Goal: Task Accomplishment & Management: Complete application form

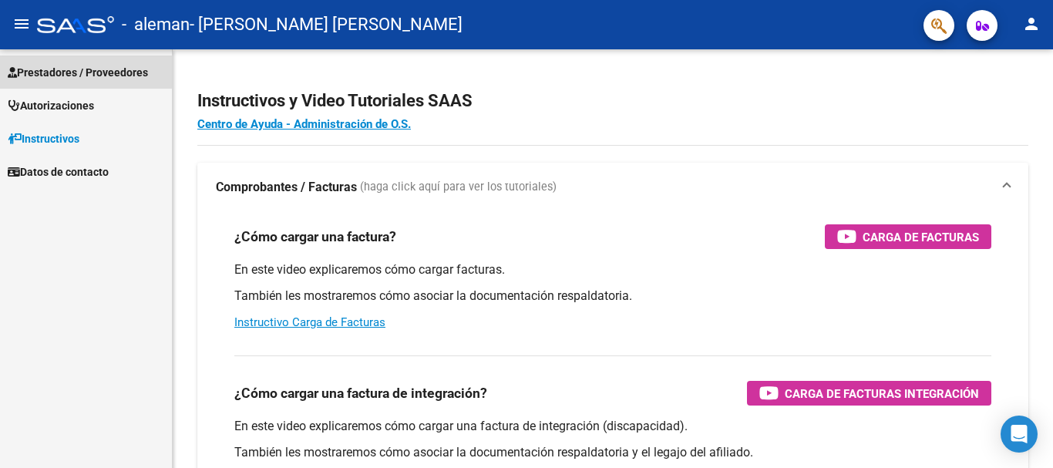
click at [61, 62] on link "Prestadores / Proveedores" at bounding box center [86, 71] width 172 height 33
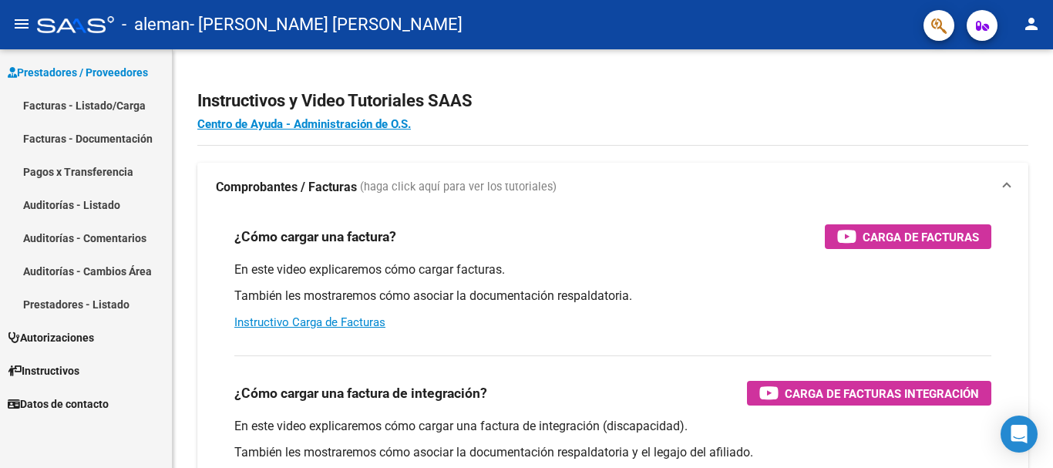
click at [74, 109] on link "Facturas - Listado/Carga" at bounding box center [86, 105] width 172 height 33
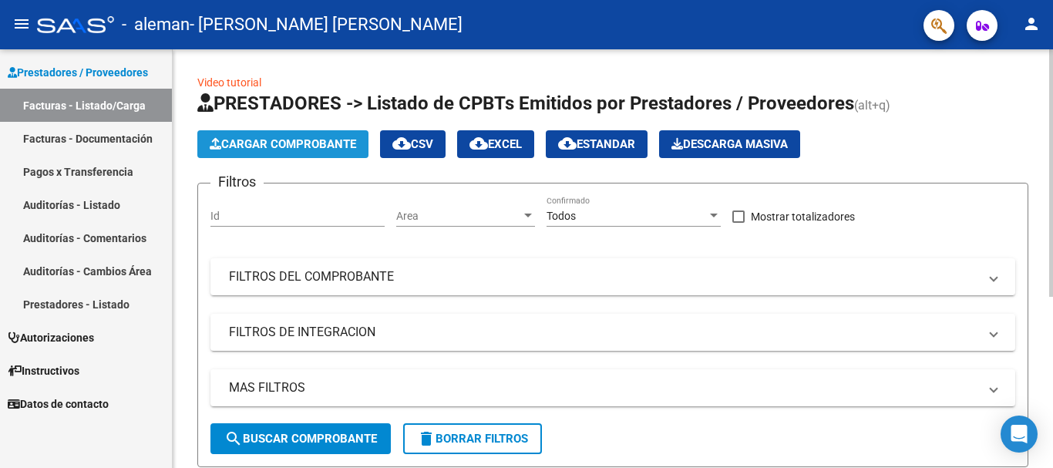
click at [272, 141] on span "Cargar Comprobante" at bounding box center [283, 144] width 146 height 14
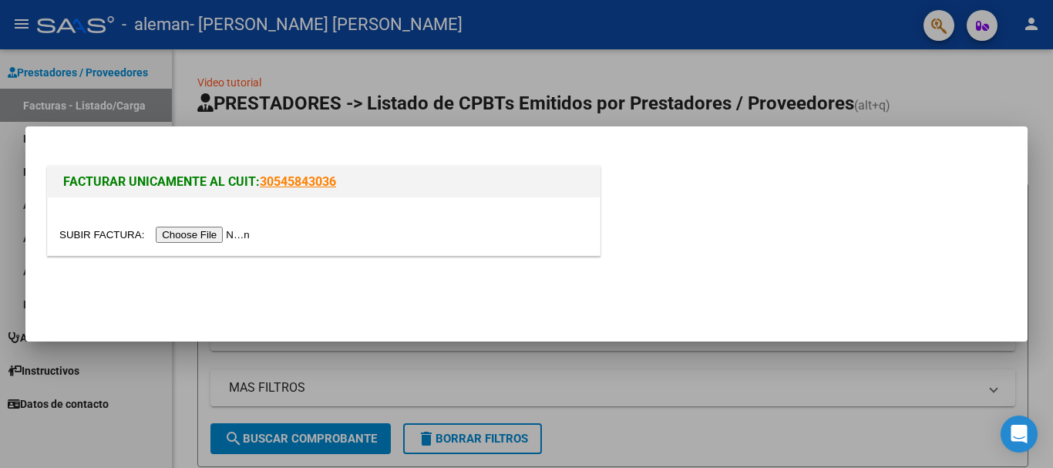
click at [207, 237] on input "file" at bounding box center [156, 235] width 195 height 16
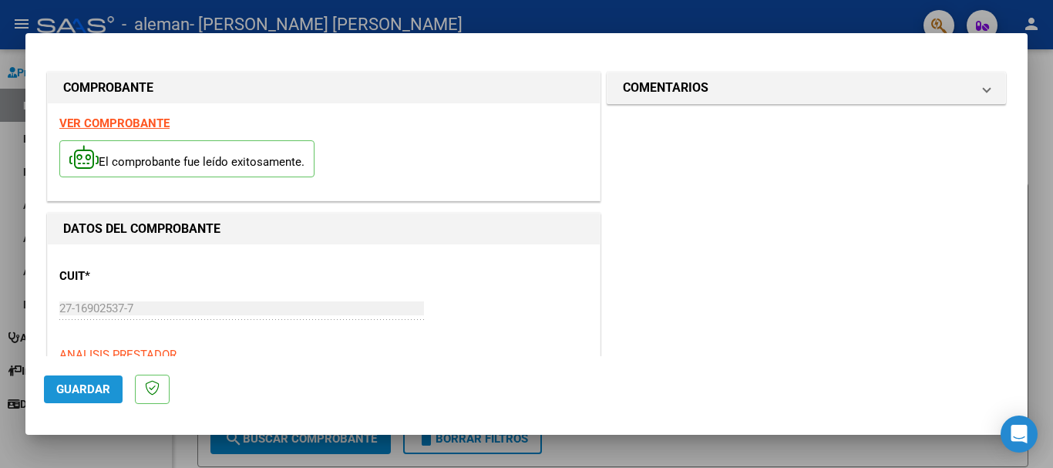
click at [100, 395] on span "Guardar" at bounding box center [83, 389] width 54 height 14
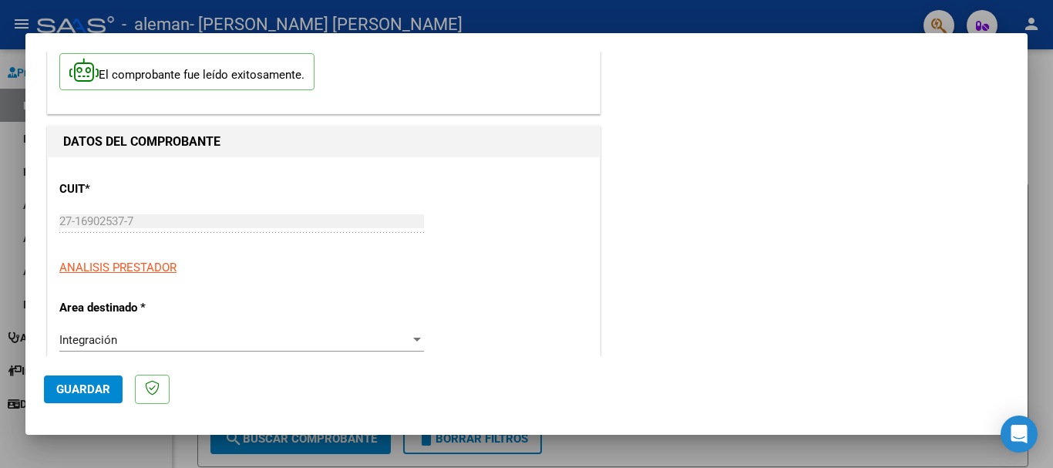
scroll to position [154, 0]
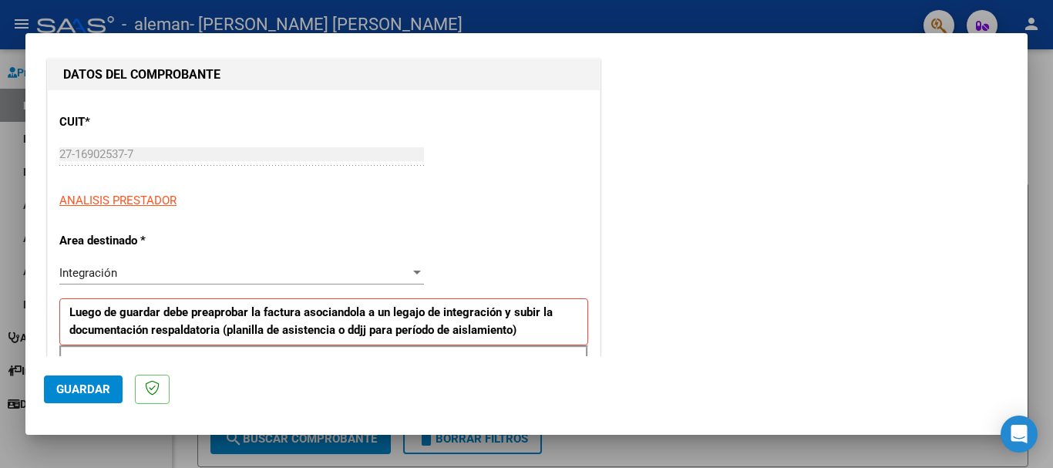
click at [184, 269] on div "Integración" at bounding box center [234, 273] width 351 height 14
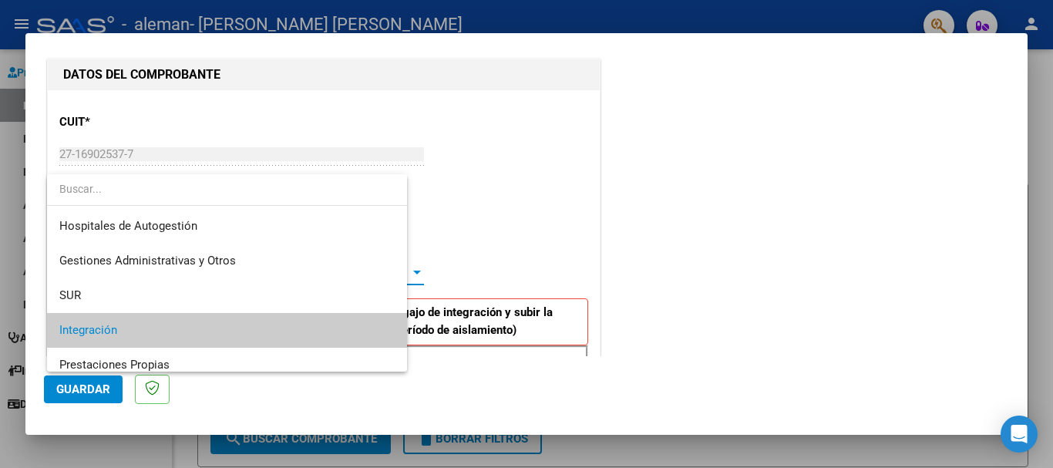
scroll to position [58, 0]
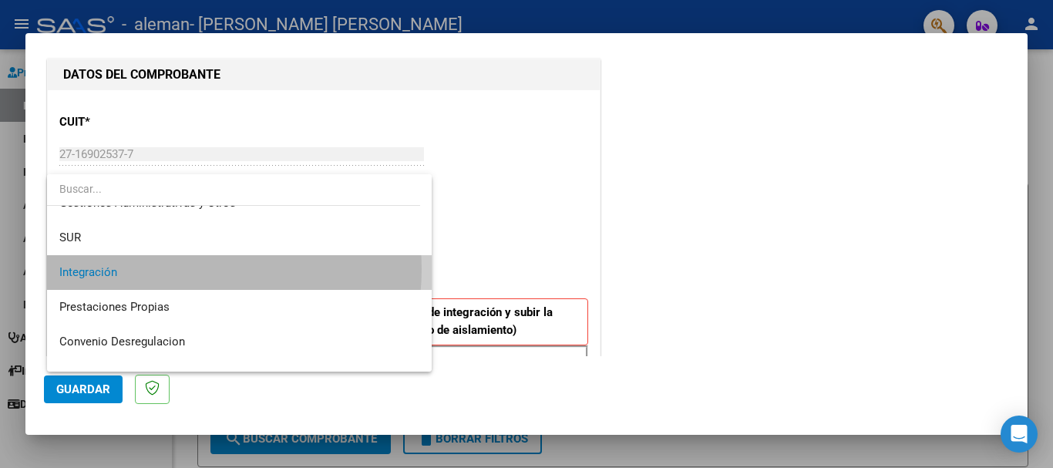
click at [184, 269] on span "Integración" at bounding box center [239, 272] width 360 height 35
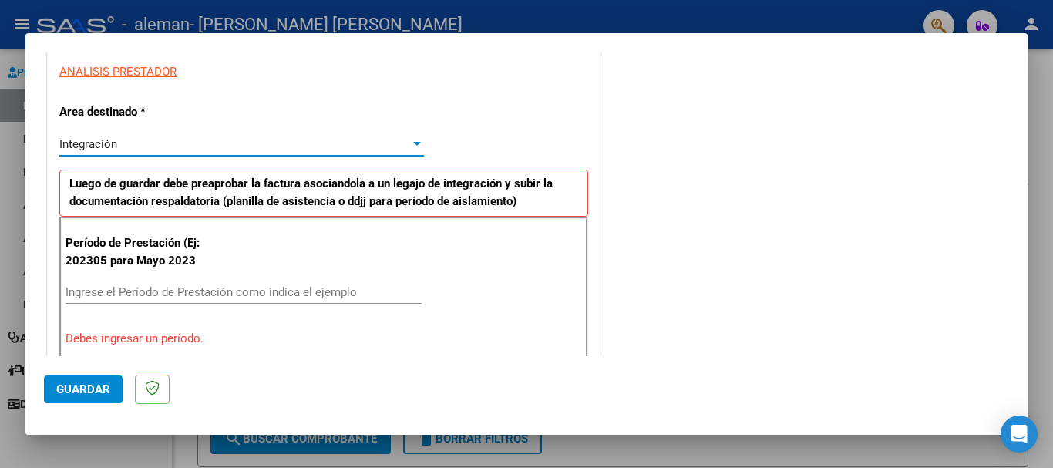
scroll to position [308, 0]
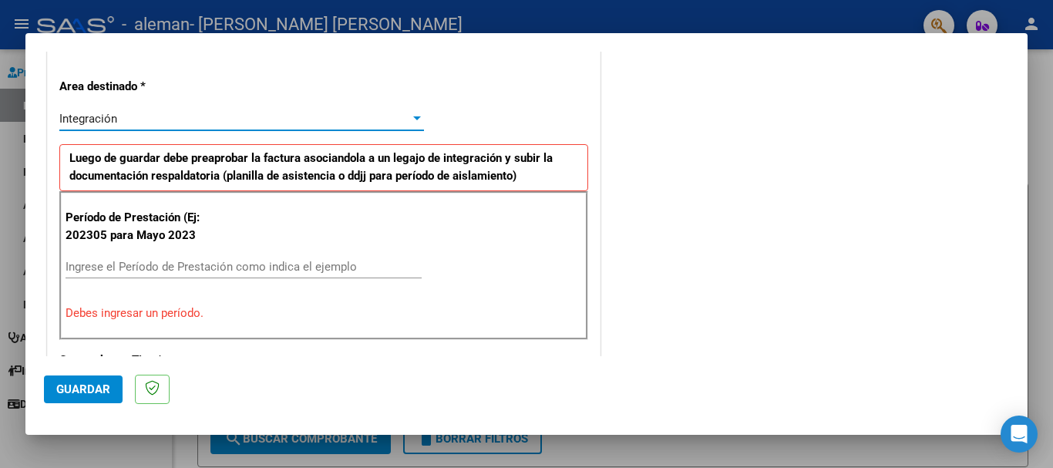
click at [153, 273] on input "Ingrese el Período de Prestación como indica el ejemplo" at bounding box center [244, 267] width 356 height 14
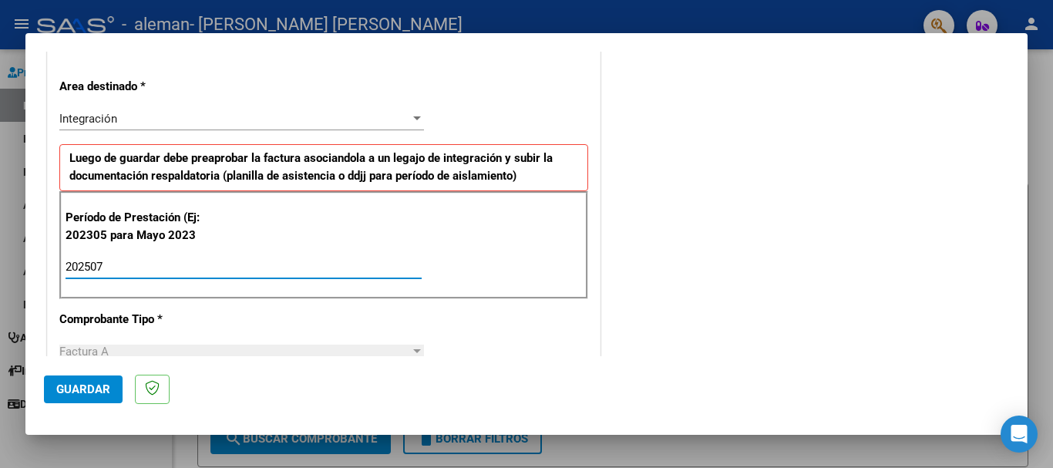
type input "202507"
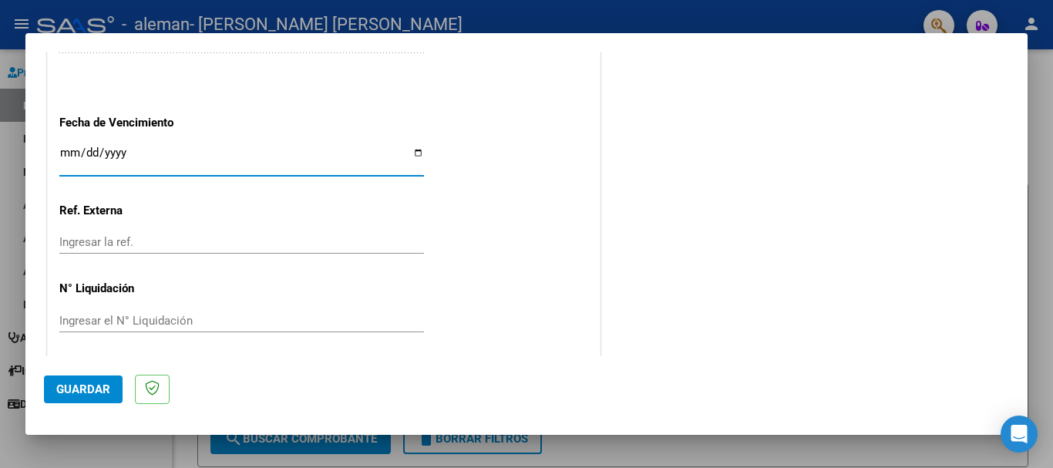
scroll to position [1023, 0]
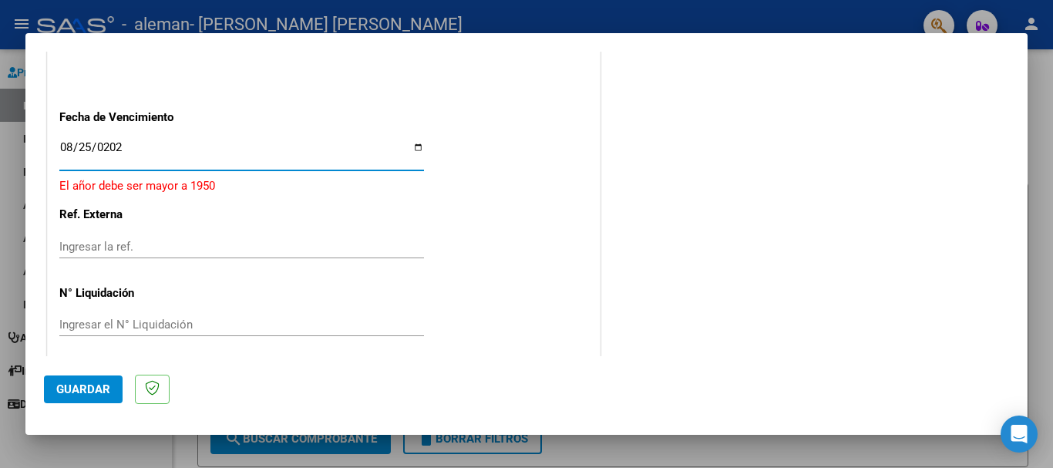
type input "[DATE]"
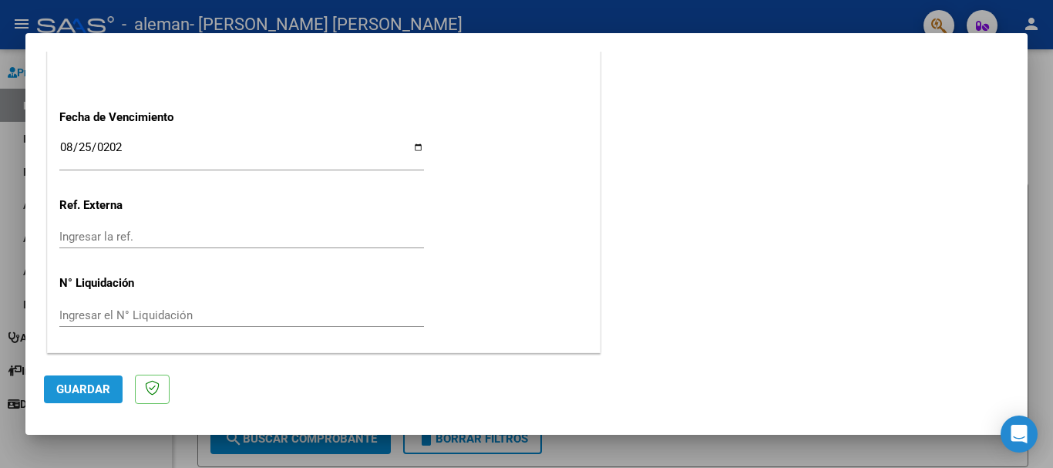
click at [95, 392] on span "Guardar" at bounding box center [83, 389] width 54 height 14
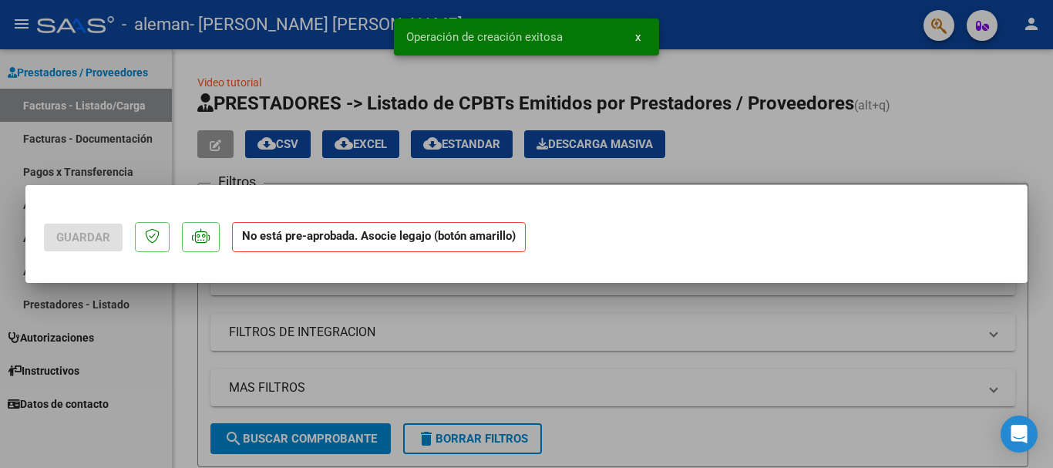
scroll to position [0, 0]
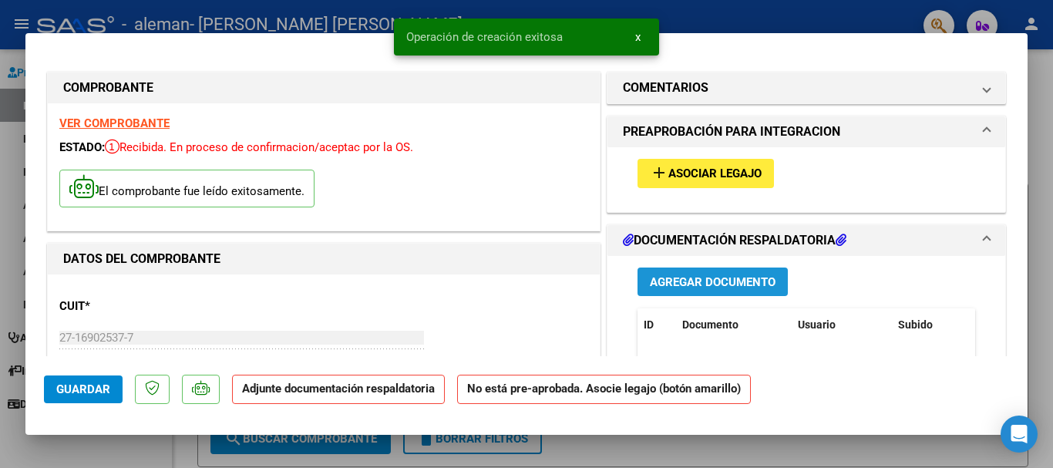
click at [709, 280] on span "Agregar Documento" at bounding box center [713, 282] width 126 height 14
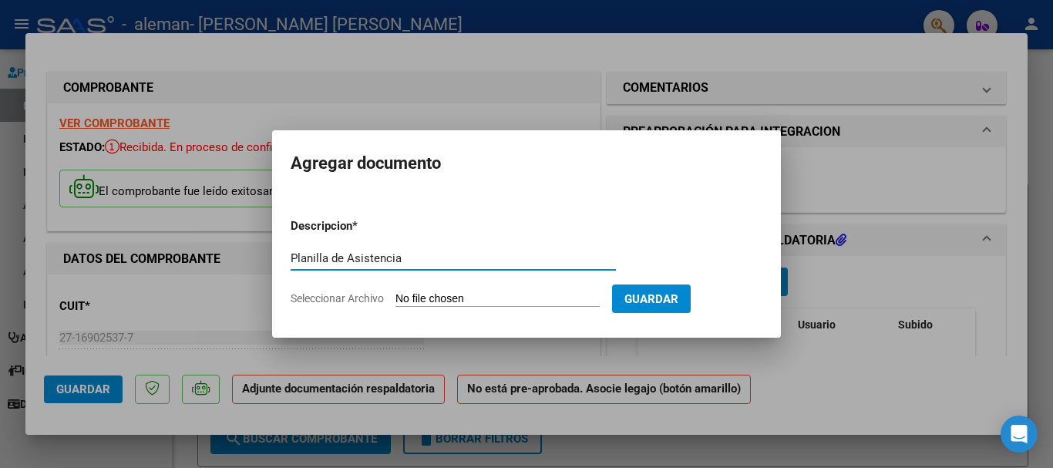
type input "Planilla de Asistencia"
click at [543, 292] on input "Seleccionar Archivo" at bounding box center [497, 299] width 204 height 15
type input "C:\fakepath\OSPECON [PERSON_NAME].pdf"
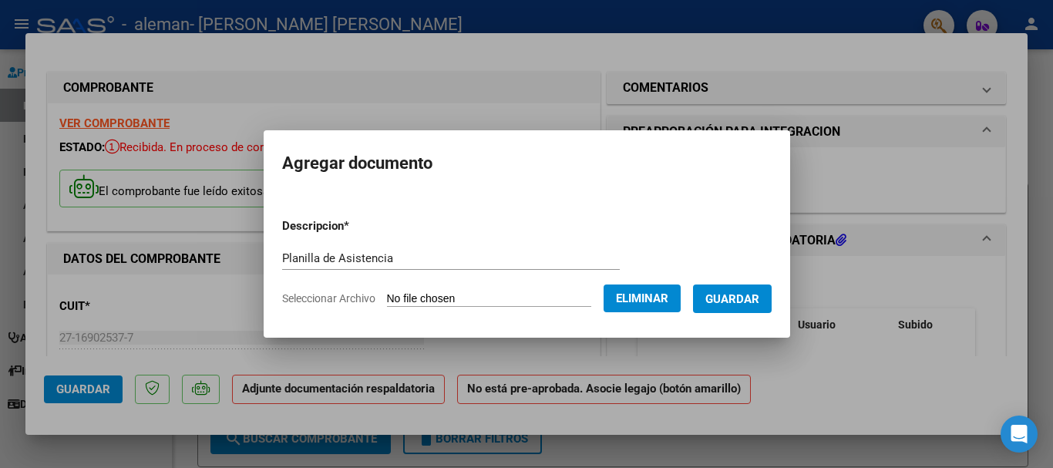
click at [660, 300] on span "Eliminar" at bounding box center [642, 298] width 52 height 14
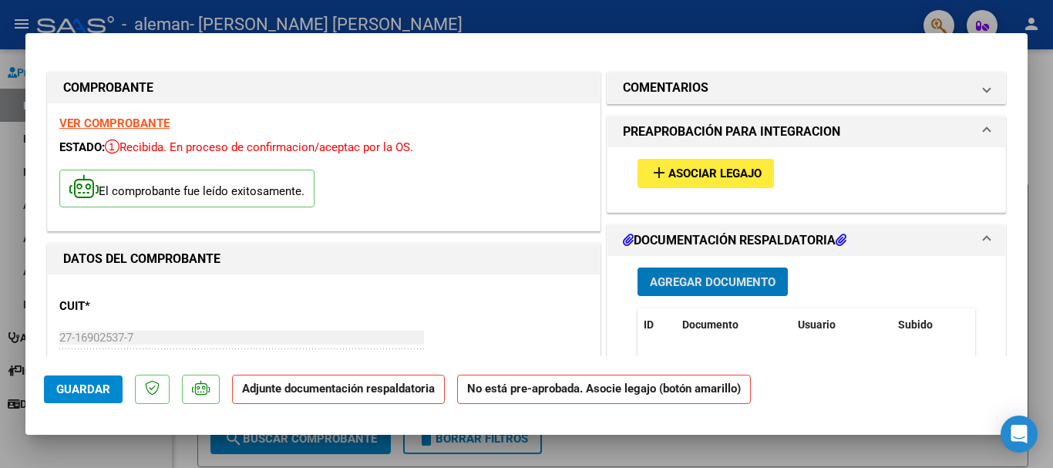
click at [1044, 198] on div at bounding box center [526, 234] width 1053 height 468
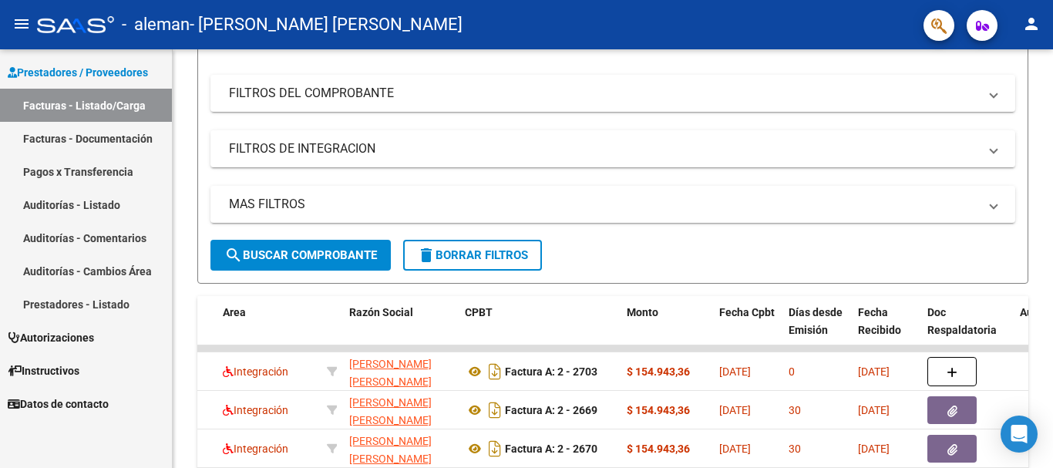
scroll to position [96, 0]
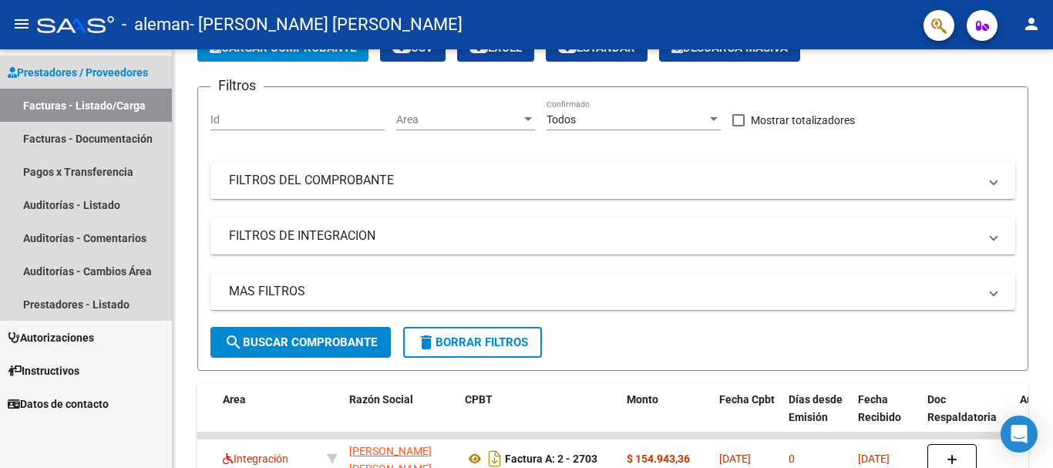
click at [80, 98] on link "Facturas - Listado/Carga" at bounding box center [86, 105] width 172 height 33
